Goal: Information Seeking & Learning: Check status

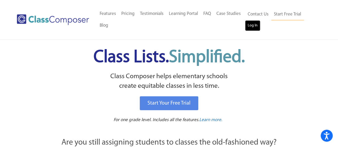
click at [255, 23] on link "Log In" at bounding box center [252, 25] width 15 height 11
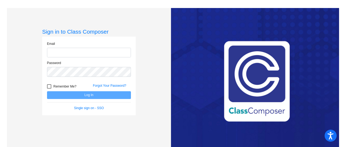
type input "[EMAIL_ADDRESS][DOMAIN_NAME]"
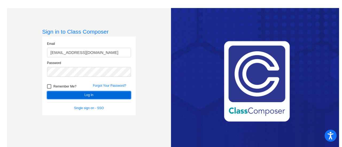
drag, startPoint x: 79, startPoint y: 0, endPoint x: 65, endPoint y: 93, distance: 93.9
click at [65, 93] on button "Log In" at bounding box center [89, 95] width 84 height 8
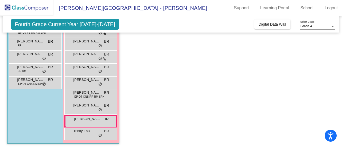
scroll to position [87, 0]
click at [152, 116] on app-classroom "Class 3 - Rice picture_as_pdf [PERSON_NAME] Add Student First Name Last Name St…" at bounding box center [171, 56] width 328 height 184
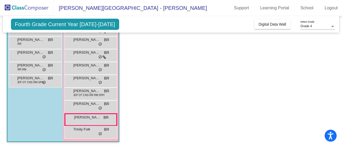
scroll to position [0, 0]
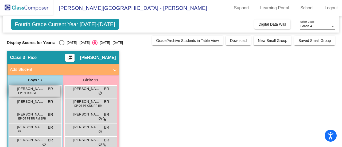
click at [33, 89] on span "[PERSON_NAME]" at bounding box center [30, 88] width 27 height 5
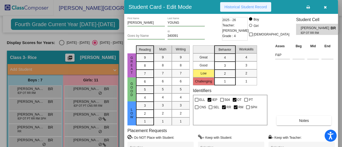
click at [244, 8] on span "Historical Student Record" at bounding box center [245, 7] width 42 height 4
click at [324, 7] on icon "button" at bounding box center [325, 7] width 3 height 4
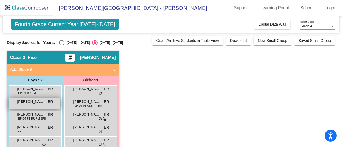
click at [25, 104] on div "[PERSON_NAME] BR lock do_not_disturb_alt" at bounding box center [34, 104] width 51 height 11
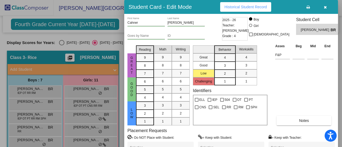
click at [234, 6] on span "Historical Student Record" at bounding box center [245, 7] width 42 height 4
click at [325, 5] on icon "button" at bounding box center [325, 7] width 3 height 4
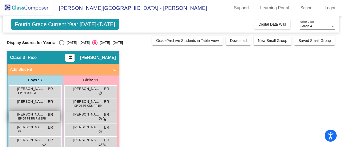
click at [31, 113] on span "[PERSON_NAME] [PERSON_NAME]" at bounding box center [30, 114] width 27 height 5
click at [34, 118] on span "IEP OT PT RR RM SPH" at bounding box center [32, 119] width 29 height 4
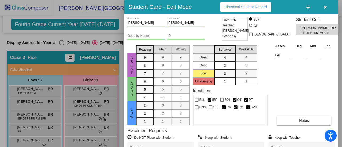
click at [308, 7] on icon at bounding box center [307, 7] width 3 height 4
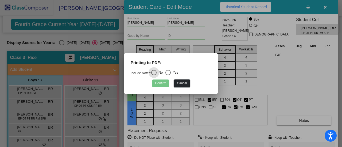
click at [185, 83] on button "Cancel" at bounding box center [181, 84] width 15 height 8
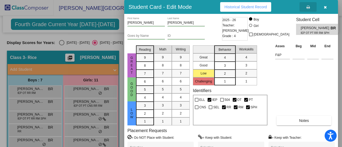
click at [261, 7] on span "Historical Student Record" at bounding box center [245, 7] width 42 height 4
click at [325, 8] on icon "button" at bounding box center [325, 7] width 3 height 4
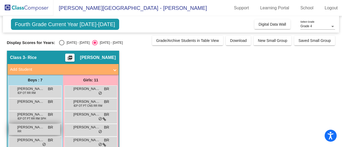
click at [32, 127] on span "[PERSON_NAME]" at bounding box center [30, 127] width 27 height 5
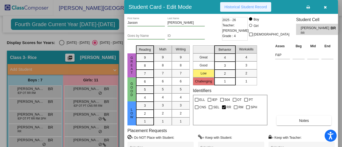
click at [258, 3] on button "Historical Student Record" at bounding box center [245, 7] width 51 height 10
click at [327, 7] on button "button" at bounding box center [324, 7] width 17 height 10
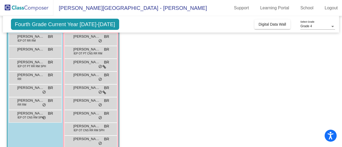
scroll to position [53, 0]
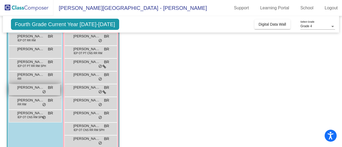
click at [27, 89] on span "[PERSON_NAME]" at bounding box center [30, 87] width 27 height 5
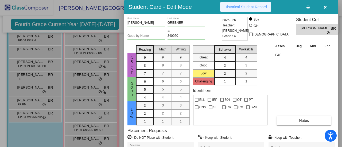
click at [247, 6] on span "Historical Student Record" at bounding box center [245, 7] width 42 height 4
click at [325, 7] on icon "button" at bounding box center [325, 7] width 3 height 4
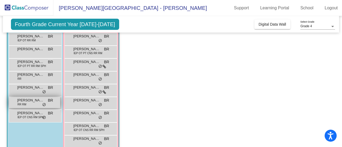
click at [25, 101] on span "[PERSON_NAME]" at bounding box center [30, 100] width 27 height 5
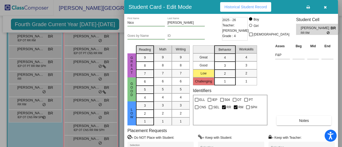
click at [246, 5] on button "Historical Student Record" at bounding box center [245, 7] width 51 height 10
click at [326, 7] on icon "button" at bounding box center [325, 7] width 3 height 4
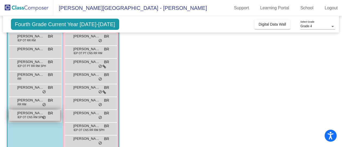
click at [23, 115] on span "IEP OT CNS RM SPH" at bounding box center [31, 117] width 26 height 4
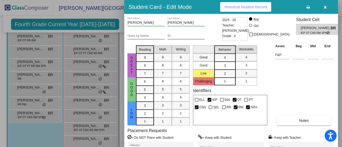
click at [260, 5] on span "Historical Student Record" at bounding box center [245, 7] width 42 height 4
click at [327, 7] on button "button" at bounding box center [324, 7] width 17 height 10
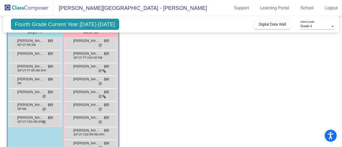
scroll to position [49, 0]
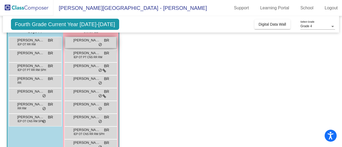
click at [97, 40] on span "[PERSON_NAME]" at bounding box center [86, 40] width 27 height 5
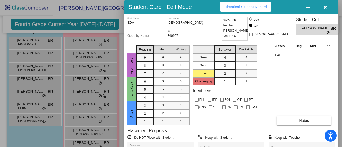
click at [253, 7] on span "Historical Student Record" at bounding box center [245, 7] width 42 height 4
click at [323, 5] on button "button" at bounding box center [324, 7] width 17 height 10
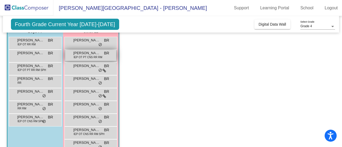
click at [96, 55] on div "[PERSON_NAME] IEP OT PT CNS RR RM BR lock do_not_disturb_alt" at bounding box center [90, 55] width 51 height 11
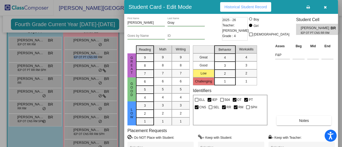
click at [245, 7] on span "Historical Student Record" at bounding box center [245, 7] width 42 height 4
click at [326, 8] on icon "button" at bounding box center [325, 7] width 3 height 4
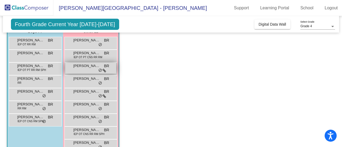
click at [90, 68] on span "[PERSON_NAME]" at bounding box center [86, 65] width 27 height 5
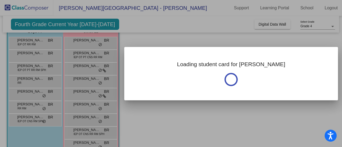
click at [90, 68] on div at bounding box center [171, 73] width 342 height 147
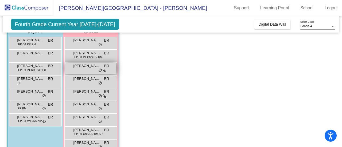
click at [90, 68] on span "[PERSON_NAME]" at bounding box center [86, 65] width 27 height 5
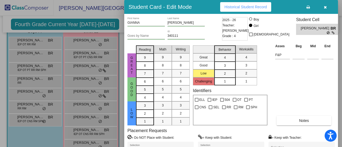
click at [258, 8] on span "Historical Student Record" at bounding box center [245, 7] width 42 height 4
click at [323, 7] on button "button" at bounding box center [324, 7] width 17 height 10
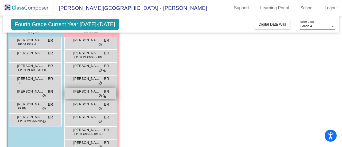
click at [90, 92] on span "[PERSON_NAME]" at bounding box center [86, 91] width 27 height 5
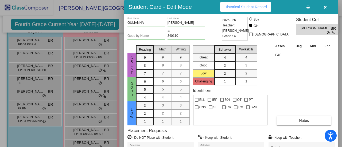
click at [323, 5] on button "button" at bounding box center [324, 7] width 17 height 10
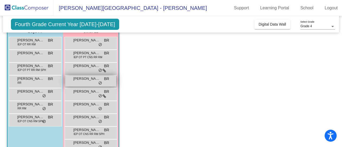
click at [83, 81] on span "[PERSON_NAME]" at bounding box center [86, 78] width 27 height 5
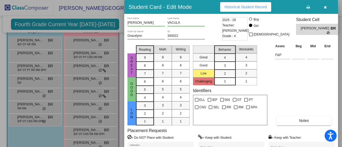
click at [255, 9] on span "Historical Student Record" at bounding box center [245, 7] width 42 height 4
click at [324, 6] on icon "button" at bounding box center [325, 7] width 3 height 4
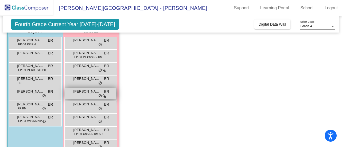
click at [86, 95] on div "GULIANNA [PERSON_NAME] BR lock do_not_disturb_alt" at bounding box center [90, 93] width 51 height 11
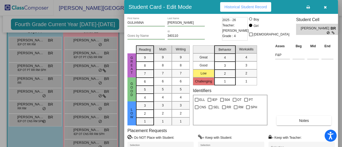
click at [240, 5] on span "Historical Student Record" at bounding box center [245, 7] width 42 height 4
click at [328, 7] on button "button" at bounding box center [324, 7] width 17 height 10
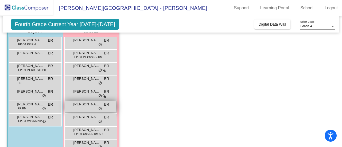
click at [83, 108] on div "[PERSON_NAME] BR lock do_not_disturb_alt" at bounding box center [90, 106] width 51 height 11
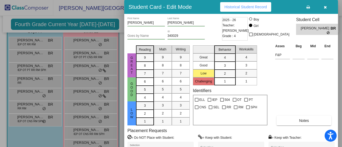
click at [255, 6] on span "Historical Student Record" at bounding box center [245, 7] width 42 height 4
click at [325, 7] on icon "button" at bounding box center [325, 7] width 3 height 4
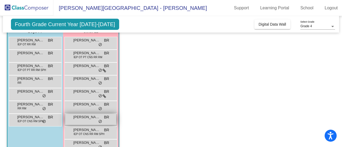
click at [85, 120] on div "[PERSON_NAME] BR lock do_not_disturb_alt" at bounding box center [90, 119] width 51 height 11
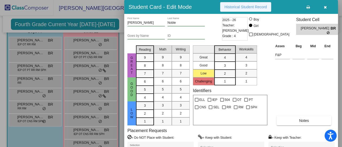
click at [241, 11] on button "Historical Student Record" at bounding box center [245, 7] width 51 height 10
click at [325, 6] on icon "button" at bounding box center [325, 7] width 3 height 4
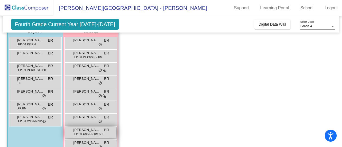
click at [85, 130] on span "[PERSON_NAME]" at bounding box center [86, 129] width 27 height 5
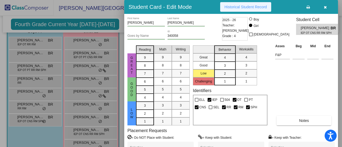
click at [240, 6] on span "Historical Student Record" at bounding box center [245, 7] width 42 height 4
click at [324, 6] on icon "button" at bounding box center [325, 7] width 3 height 4
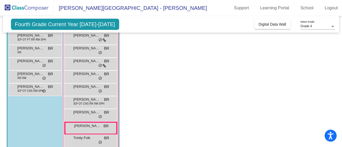
scroll to position [88, 0]
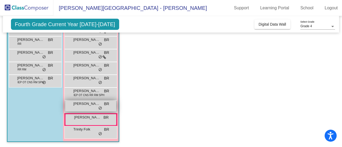
click at [83, 104] on span "[PERSON_NAME]" at bounding box center [86, 103] width 27 height 5
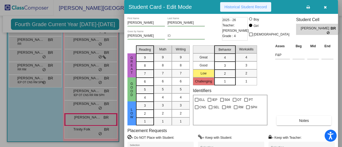
click at [246, 7] on span "Historical Student Record" at bounding box center [245, 7] width 42 height 4
click at [324, 6] on icon "button" at bounding box center [325, 7] width 3 height 4
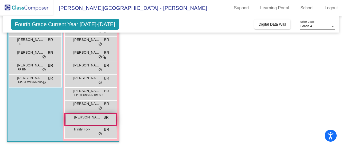
click at [88, 121] on div "[PERSON_NAME] BR lock do_not_disturb_alt" at bounding box center [91, 119] width 50 height 11
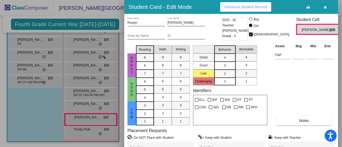
click at [278, 66] on div "Asses Beg Mid End F&P Notes" at bounding box center [304, 84] width 61 height 82
click at [247, 8] on span "Historical Student Record" at bounding box center [245, 7] width 42 height 4
click at [325, 5] on icon "button" at bounding box center [325, 7] width 3 height 4
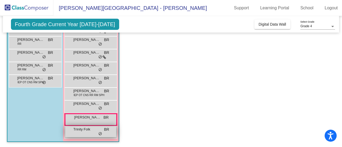
click at [82, 127] on span "Trinity Folk" at bounding box center [86, 129] width 27 height 5
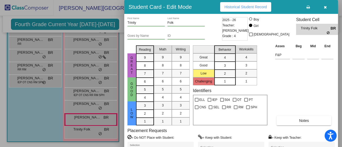
click at [256, 6] on span "Historical Student Record" at bounding box center [245, 7] width 42 height 4
click at [325, 7] on icon "button" at bounding box center [325, 7] width 3 height 4
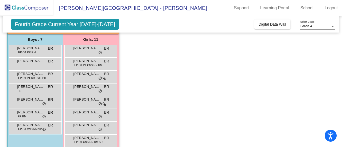
scroll to position [39, 0]
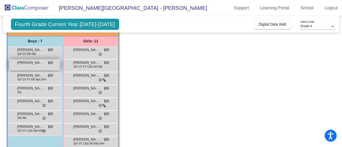
click at [34, 66] on div "[PERSON_NAME] BR lock do_not_disturb_alt" at bounding box center [34, 65] width 51 height 11
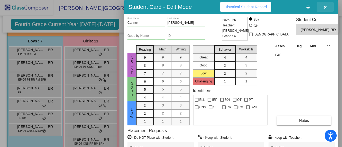
click at [325, 5] on icon "button" at bounding box center [325, 7] width 3 height 4
